Goal: Task Accomplishment & Management: Manage account settings

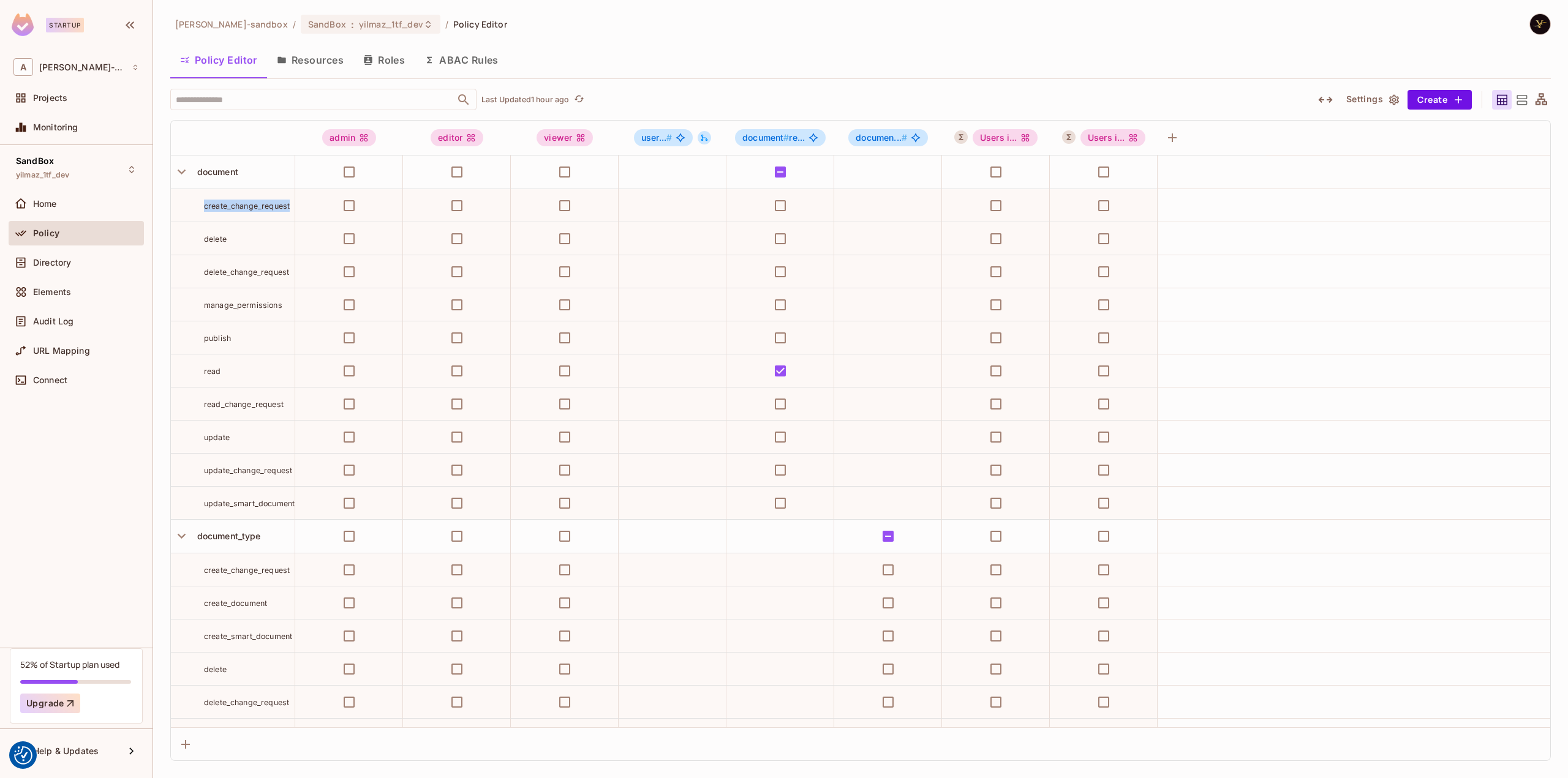
click at [475, 62] on button "ABAC Rules" at bounding box center [461, 59] width 94 height 30
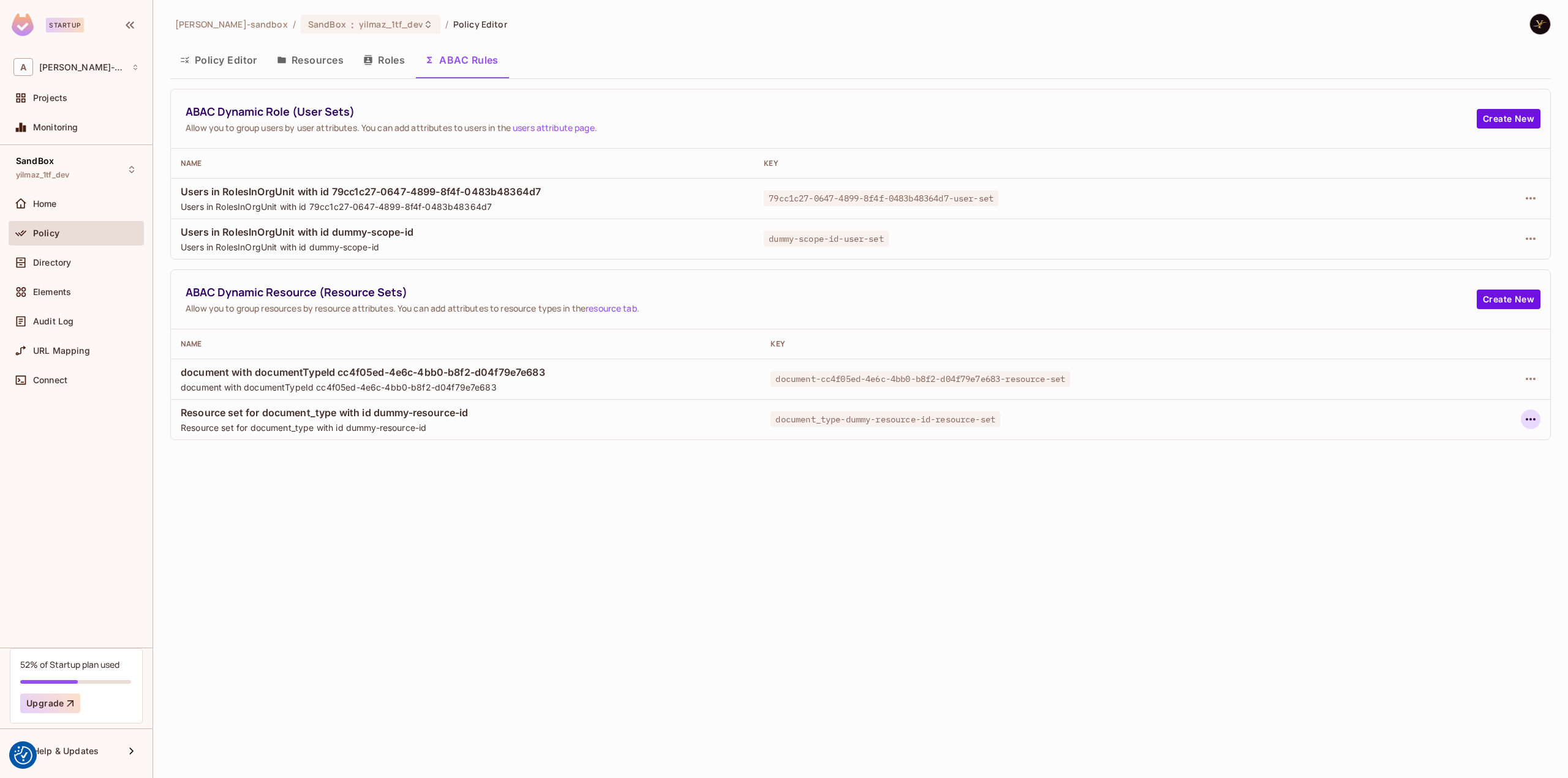
click at [1533, 425] on icon "button" at bounding box center [1530, 419] width 15 height 15
click at [1449, 468] on div "Edit Dynamic Resource (Resource Set)" at bounding box center [1385, 466] width 160 height 12
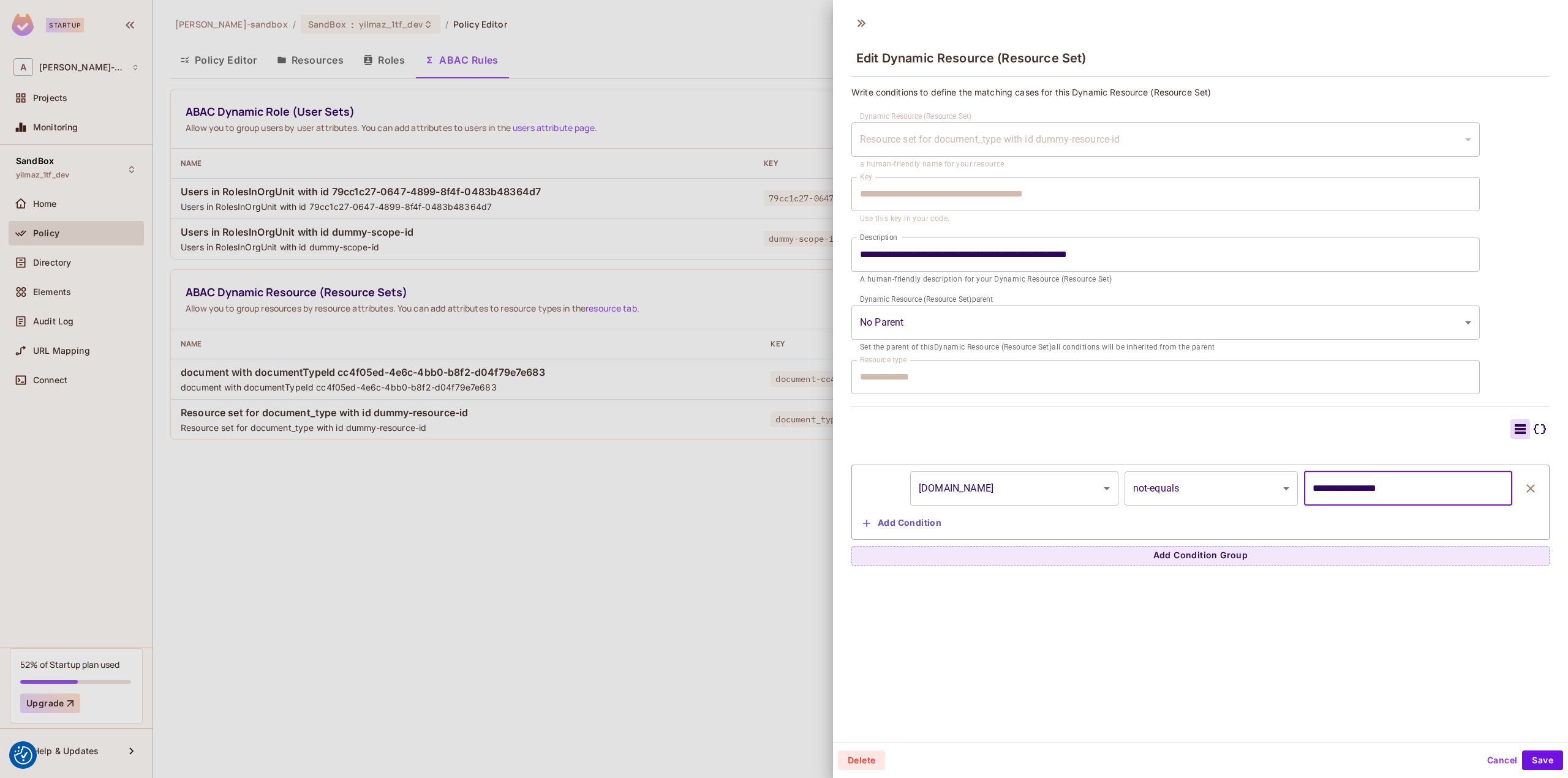
click at [1398, 483] on input "**********" at bounding box center [1407, 488] width 208 height 34
type input "**********"
click at [1530, 756] on button "Save" at bounding box center [1542, 760] width 41 height 20
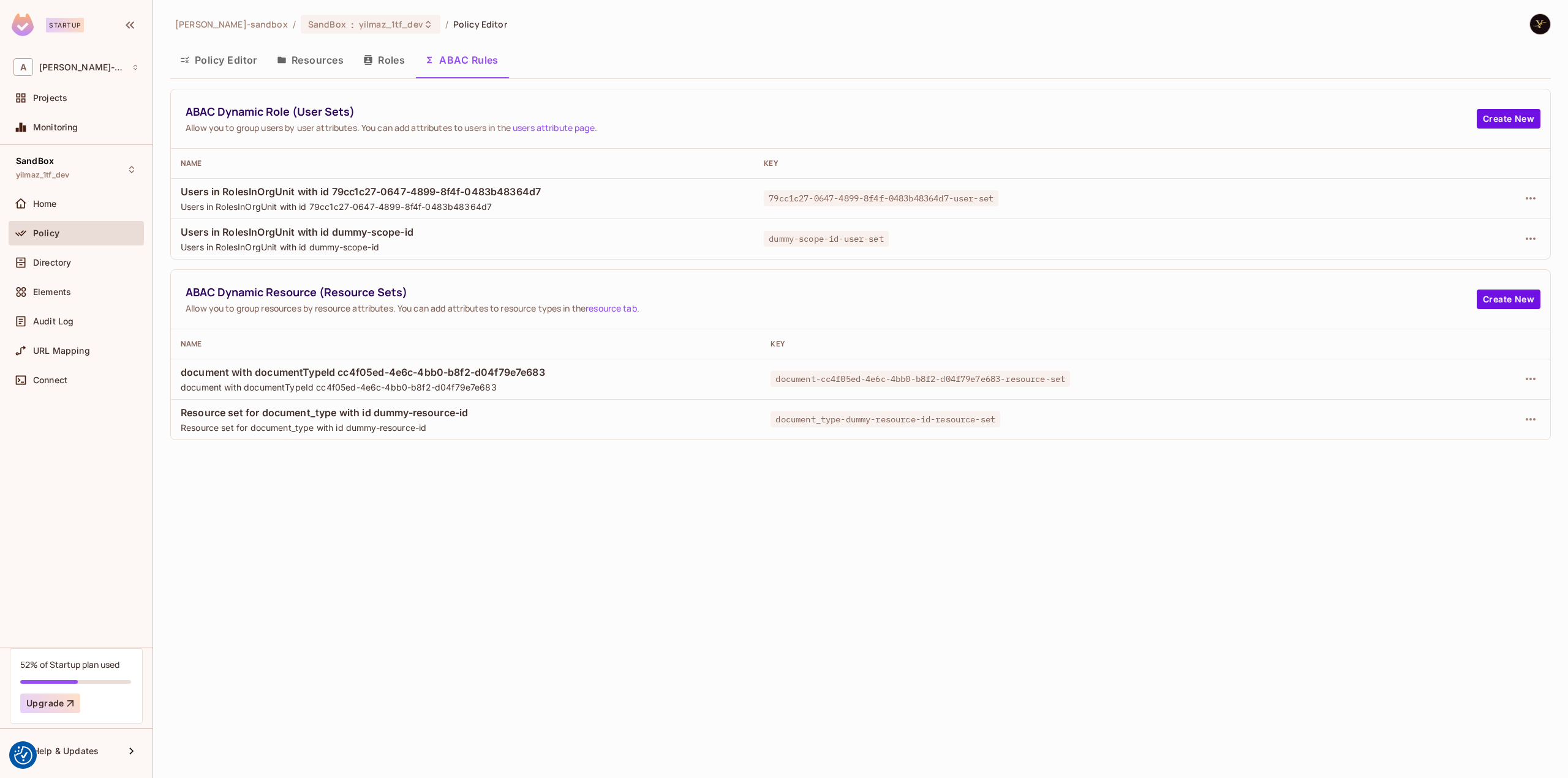
click at [719, 543] on div "[PERSON_NAME]-sandbox / SandBox : yilmaz_1tf_dev / Policy Editor Policy Editor …" at bounding box center [860, 389] width 1415 height 778
click at [1528, 414] on icon "button" at bounding box center [1530, 419] width 15 height 15
click at [1451, 467] on div "Edit Dynamic Resource (Resource Set)" at bounding box center [1385, 466] width 160 height 12
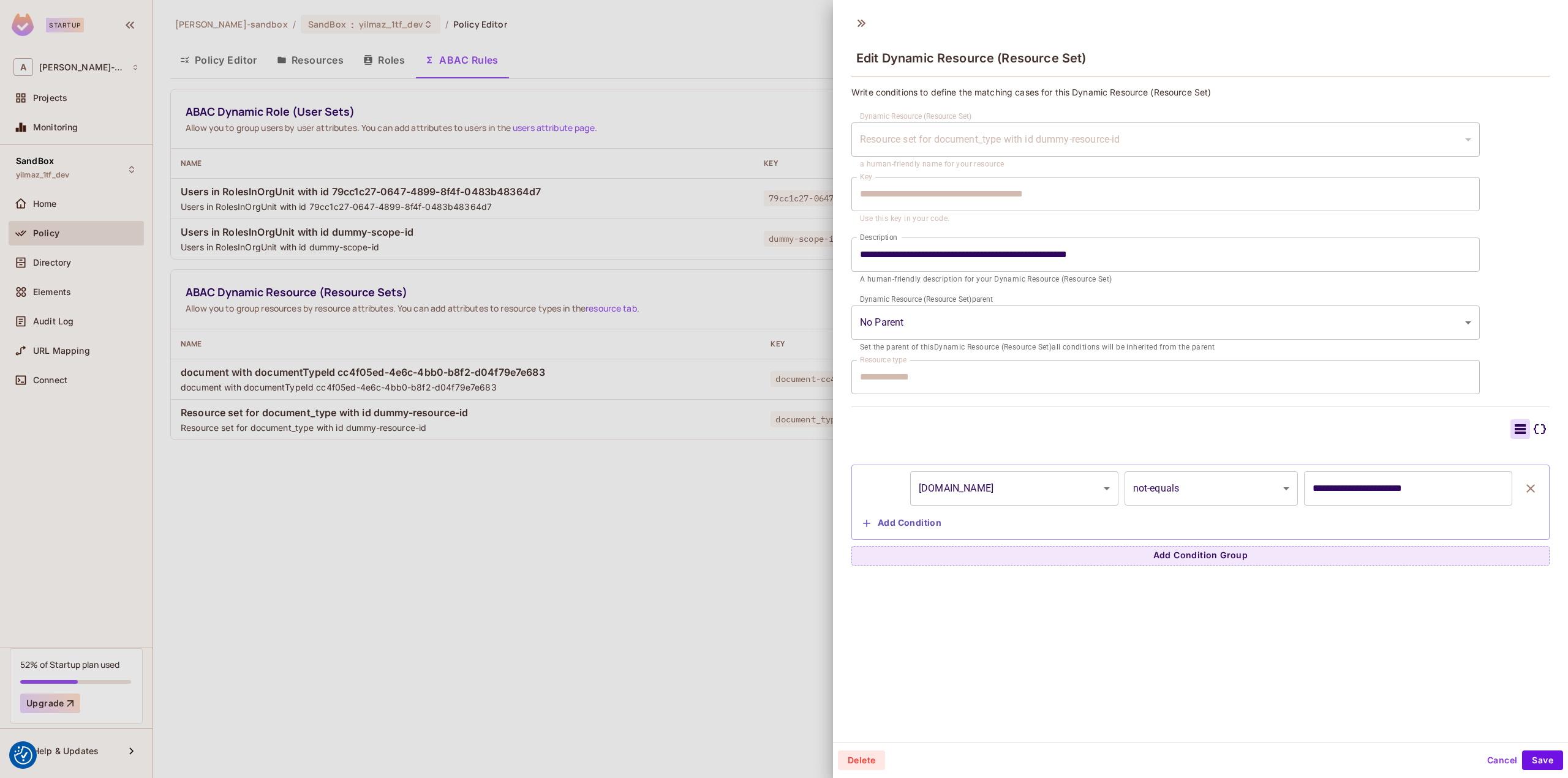
drag, startPoint x: 575, startPoint y: 508, endPoint x: 577, endPoint y: 501, distance: 7.3
click at [575, 507] on div at bounding box center [784, 389] width 1568 height 778
